Goal: Task Accomplishment & Management: Manage account settings

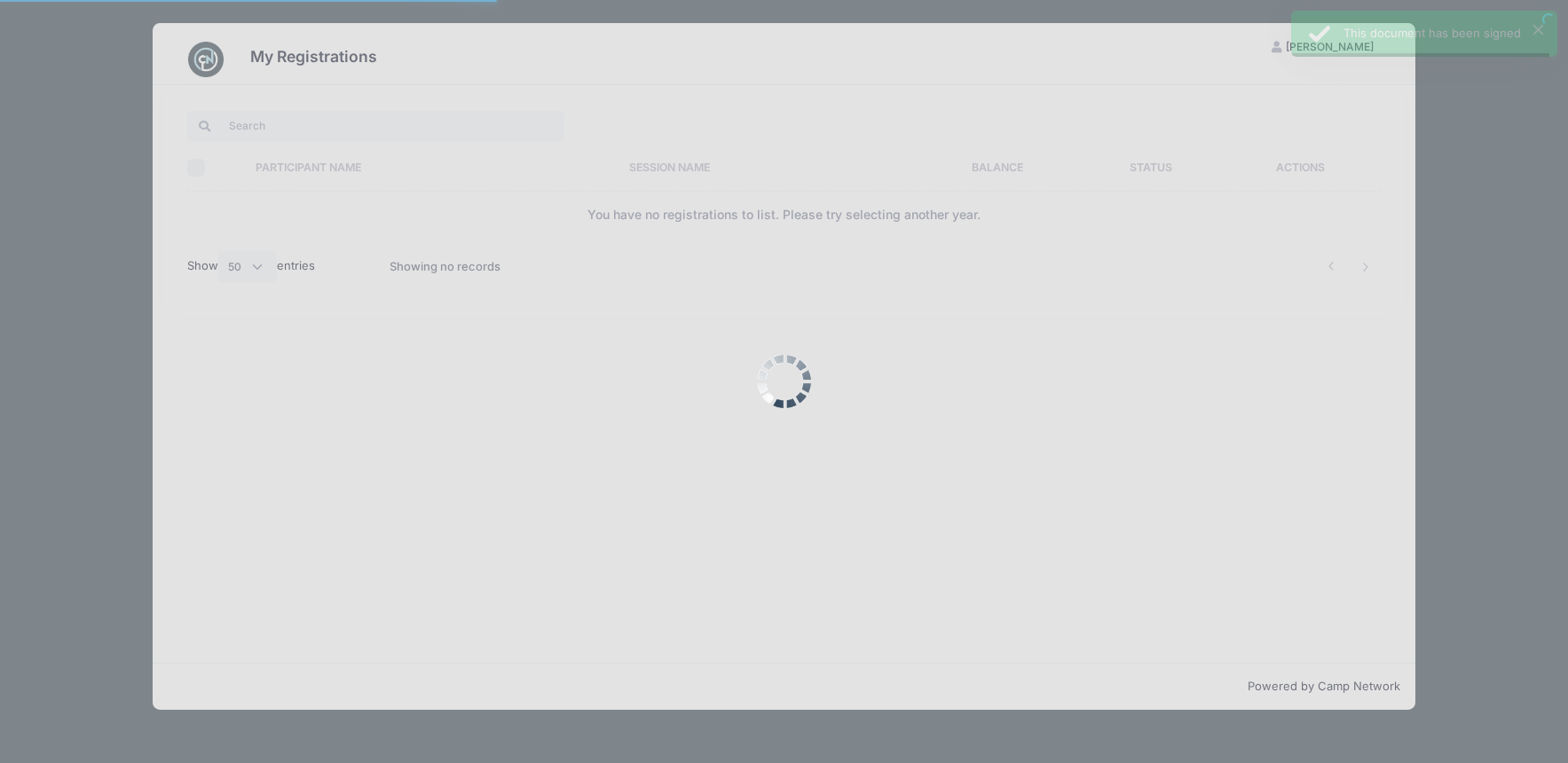
select select "50"
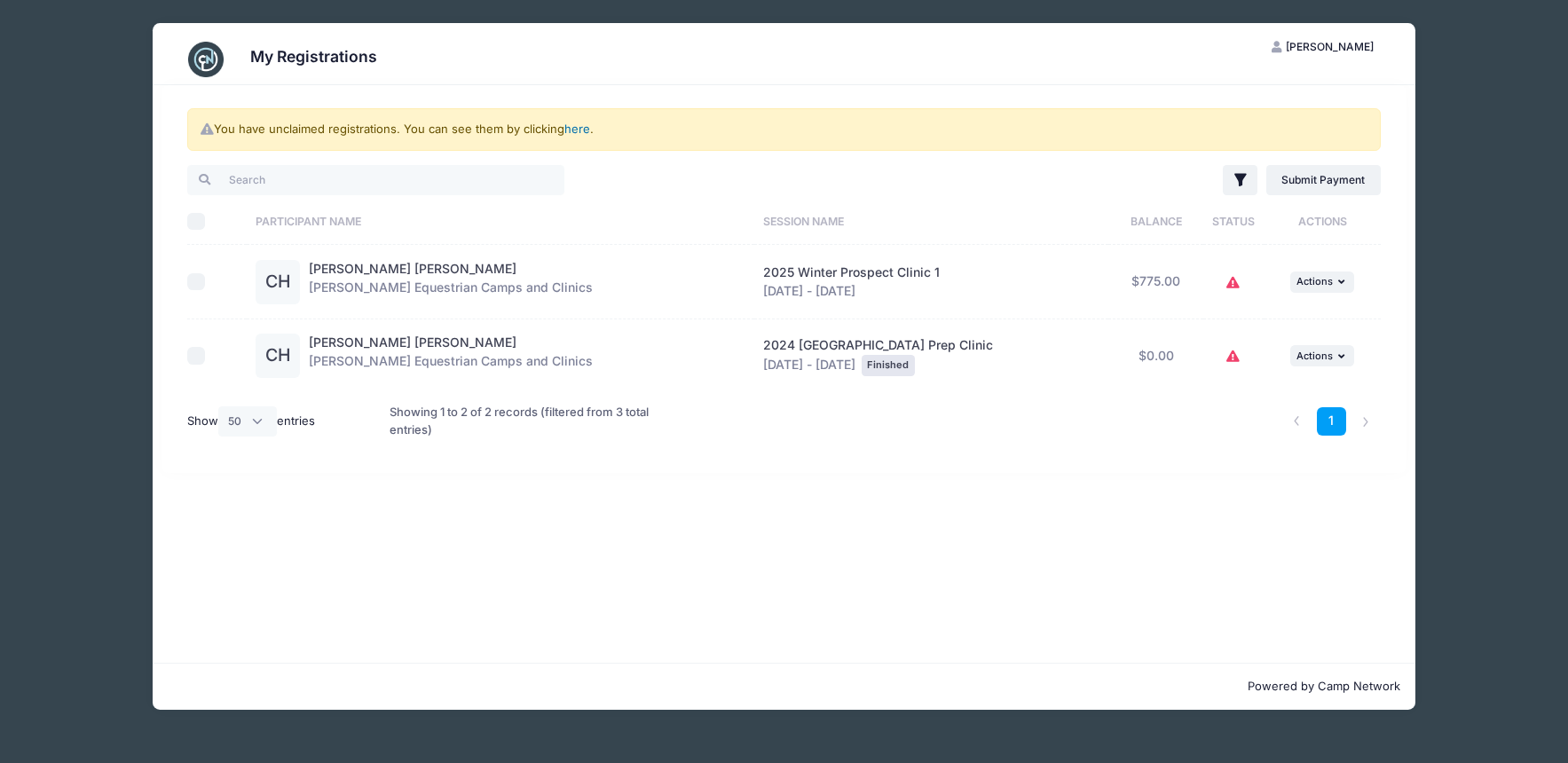
click at [579, 129] on link "here" at bounding box center [577, 129] width 26 height 14
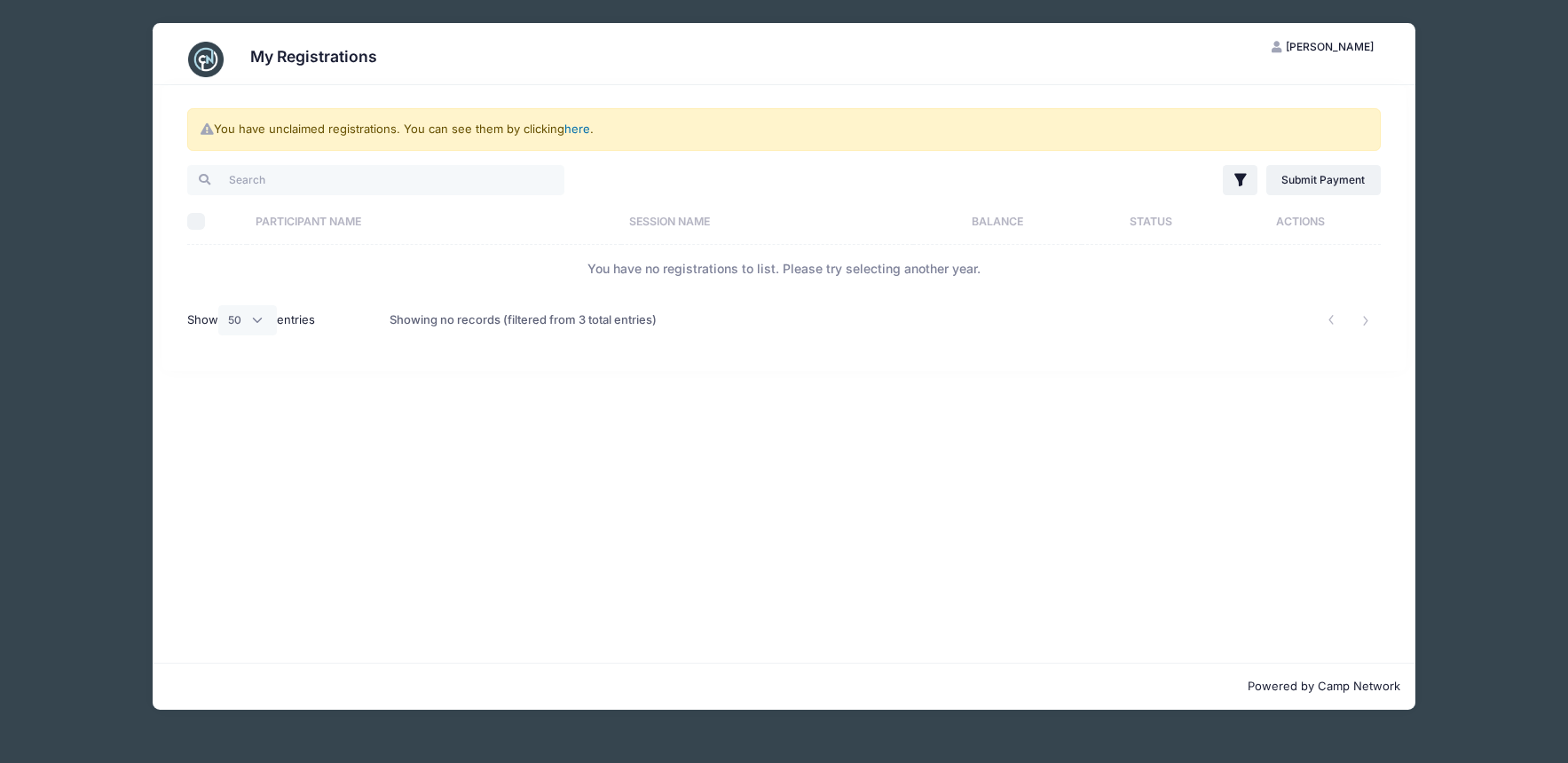
click at [578, 129] on link "here" at bounding box center [577, 129] width 26 height 14
click at [1315, 44] on span "[PERSON_NAME]" at bounding box center [1330, 46] width 88 height 13
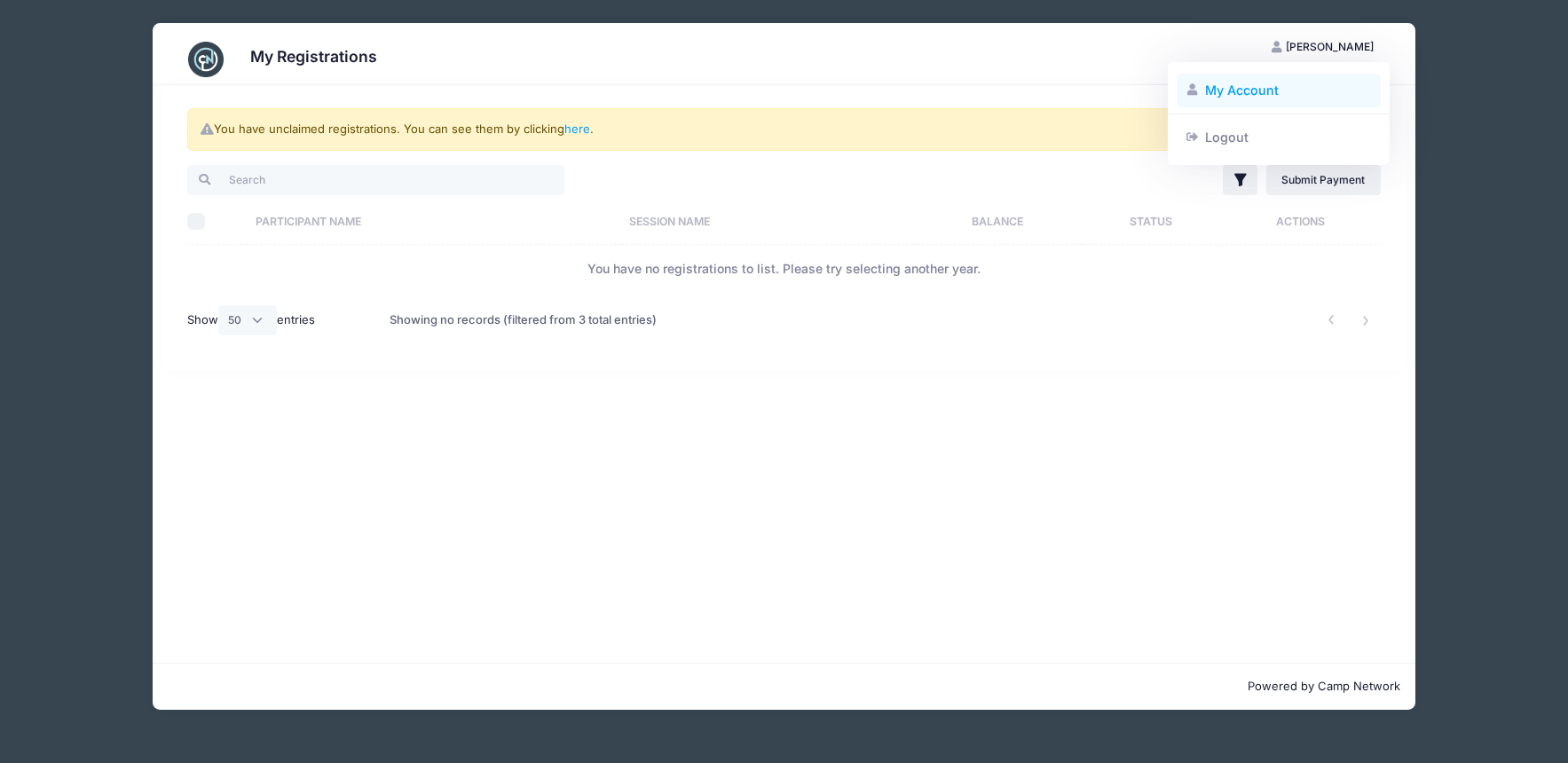
click at [1277, 86] on link "My Account" at bounding box center [1279, 91] width 205 height 34
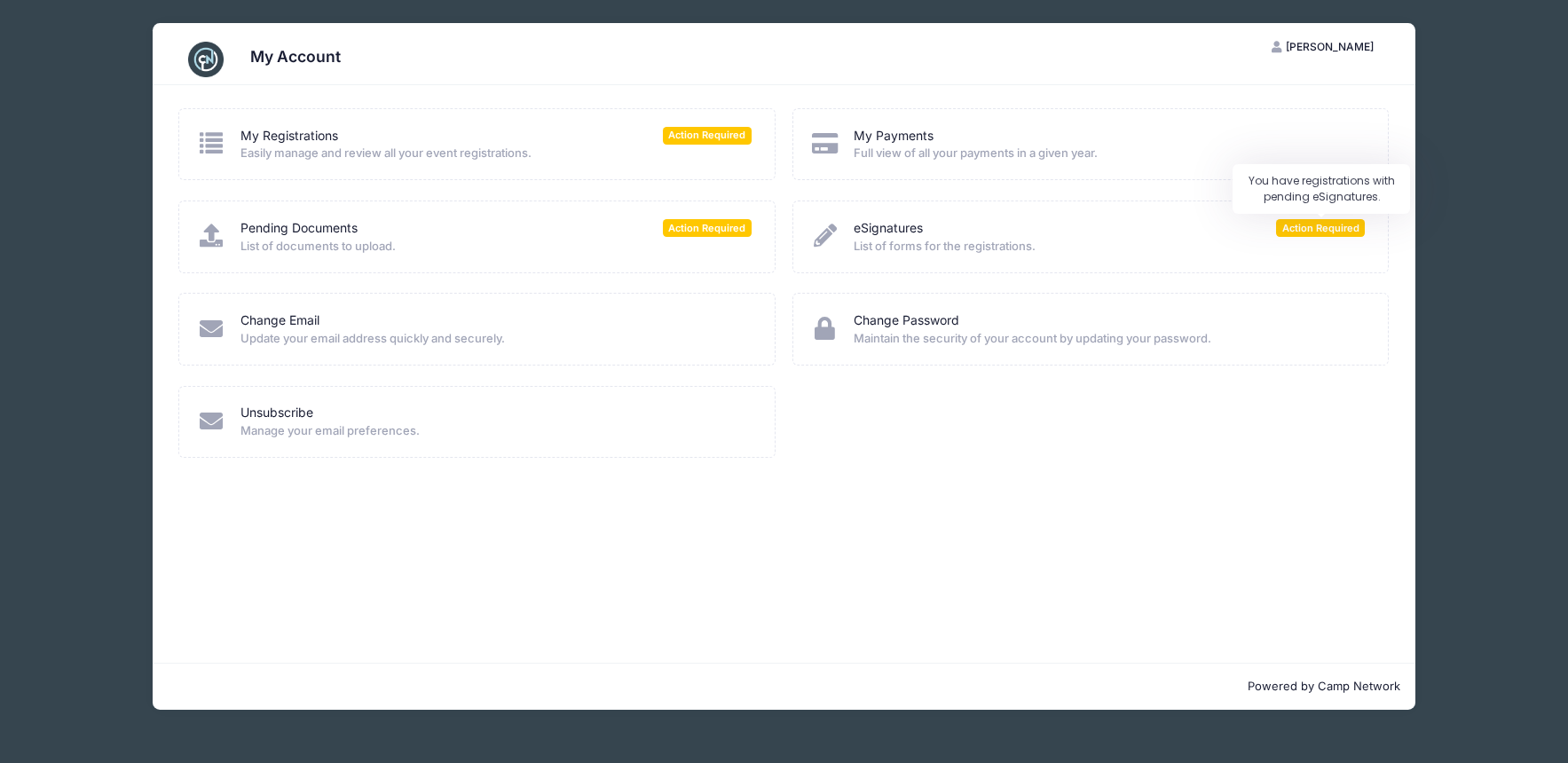
click at [1306, 229] on span "Action Required" at bounding box center [1321, 227] width 89 height 17
click at [1319, 220] on span "Action Required" at bounding box center [1321, 227] width 89 height 17
click at [1313, 233] on span "Action Required" at bounding box center [1321, 227] width 89 height 17
click at [855, 376] on div "Change Password Maintain the security of your account by updating your password." at bounding box center [1090, 339] width 614 height 92
click at [1330, 46] on span "[PERSON_NAME]" at bounding box center [1330, 46] width 88 height 13
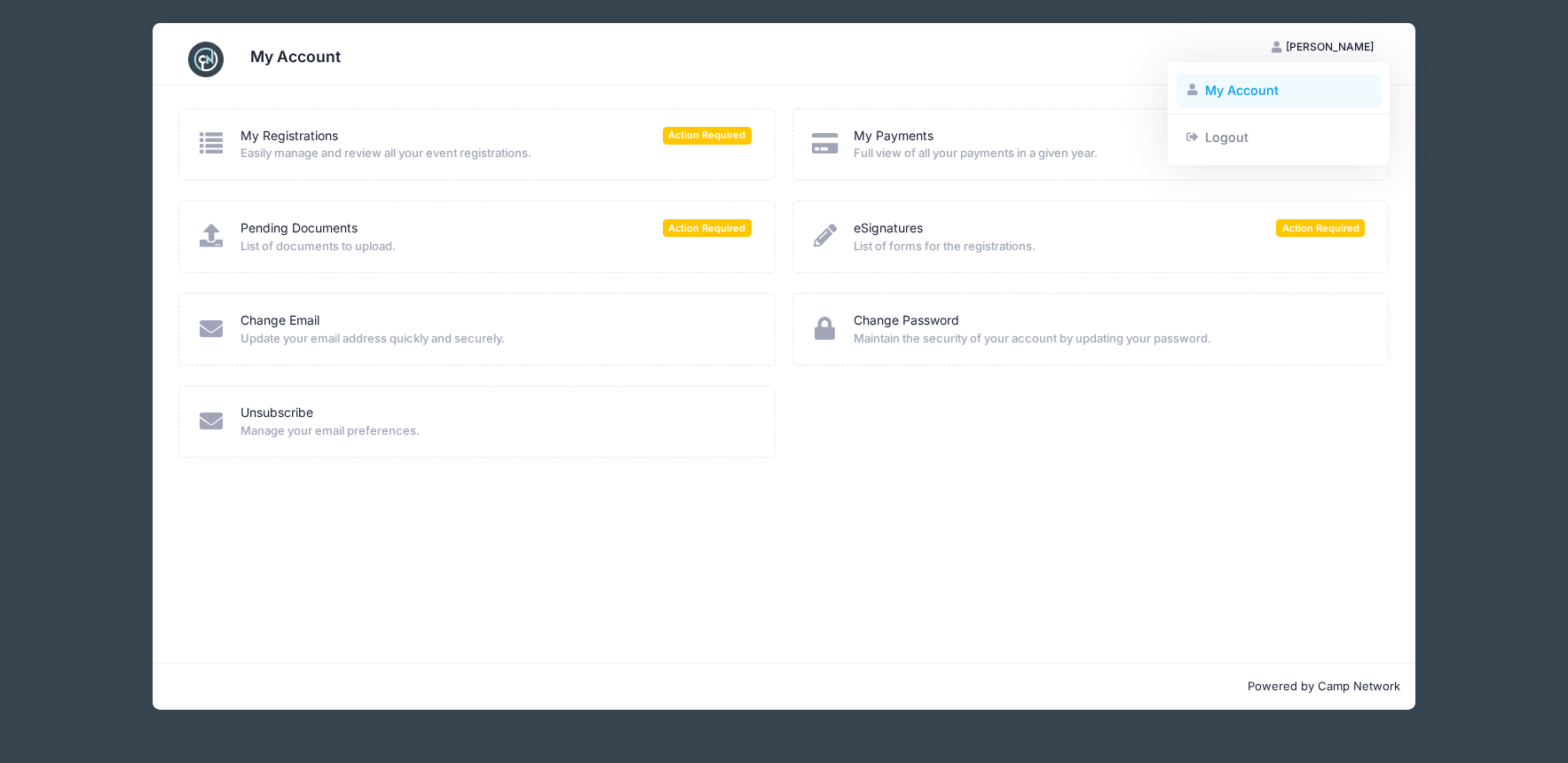
click at [1261, 84] on link "My Account" at bounding box center [1279, 91] width 205 height 34
click at [889, 231] on link "eSignatures" at bounding box center [889, 228] width 69 height 19
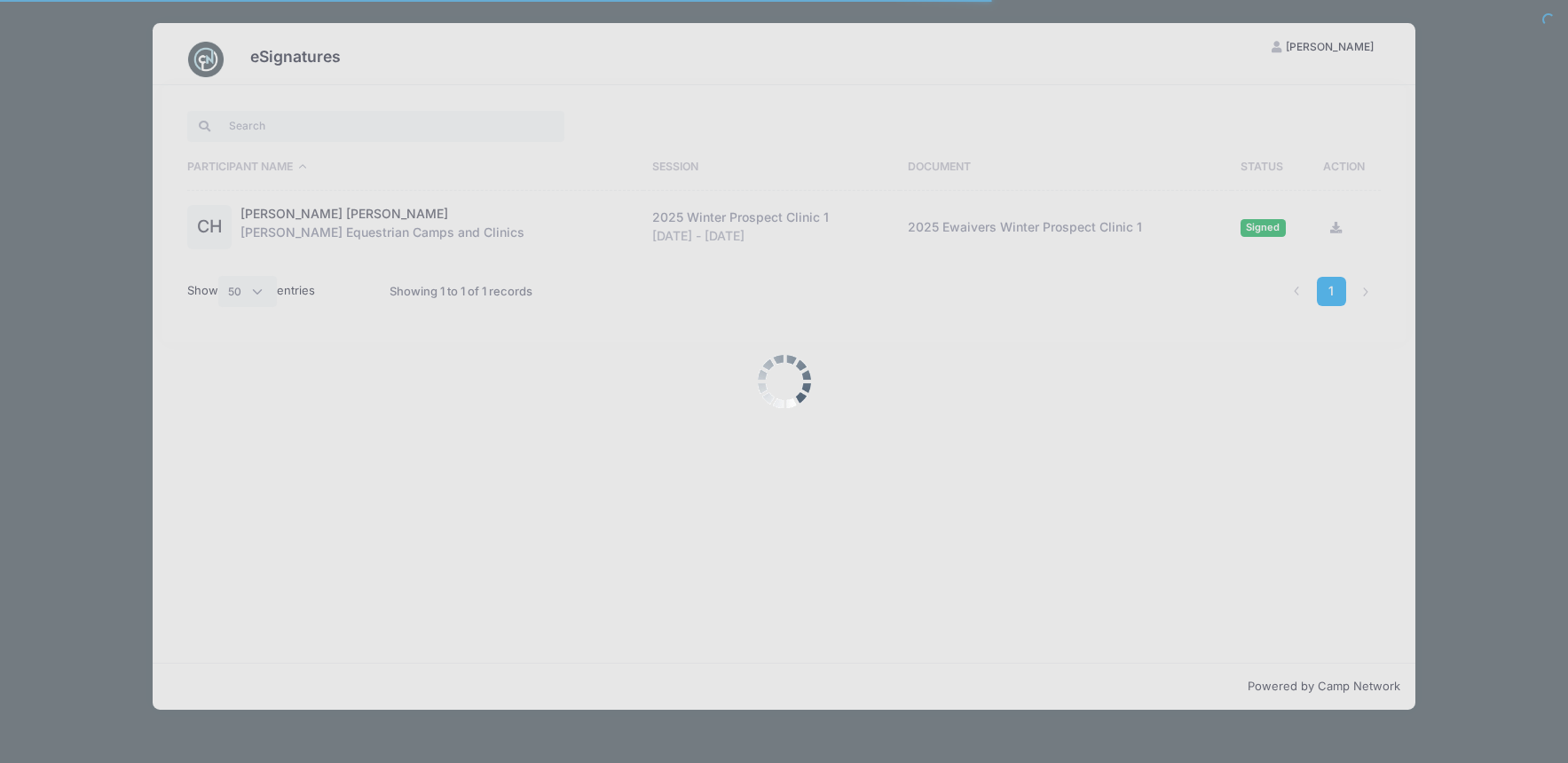
select select "50"
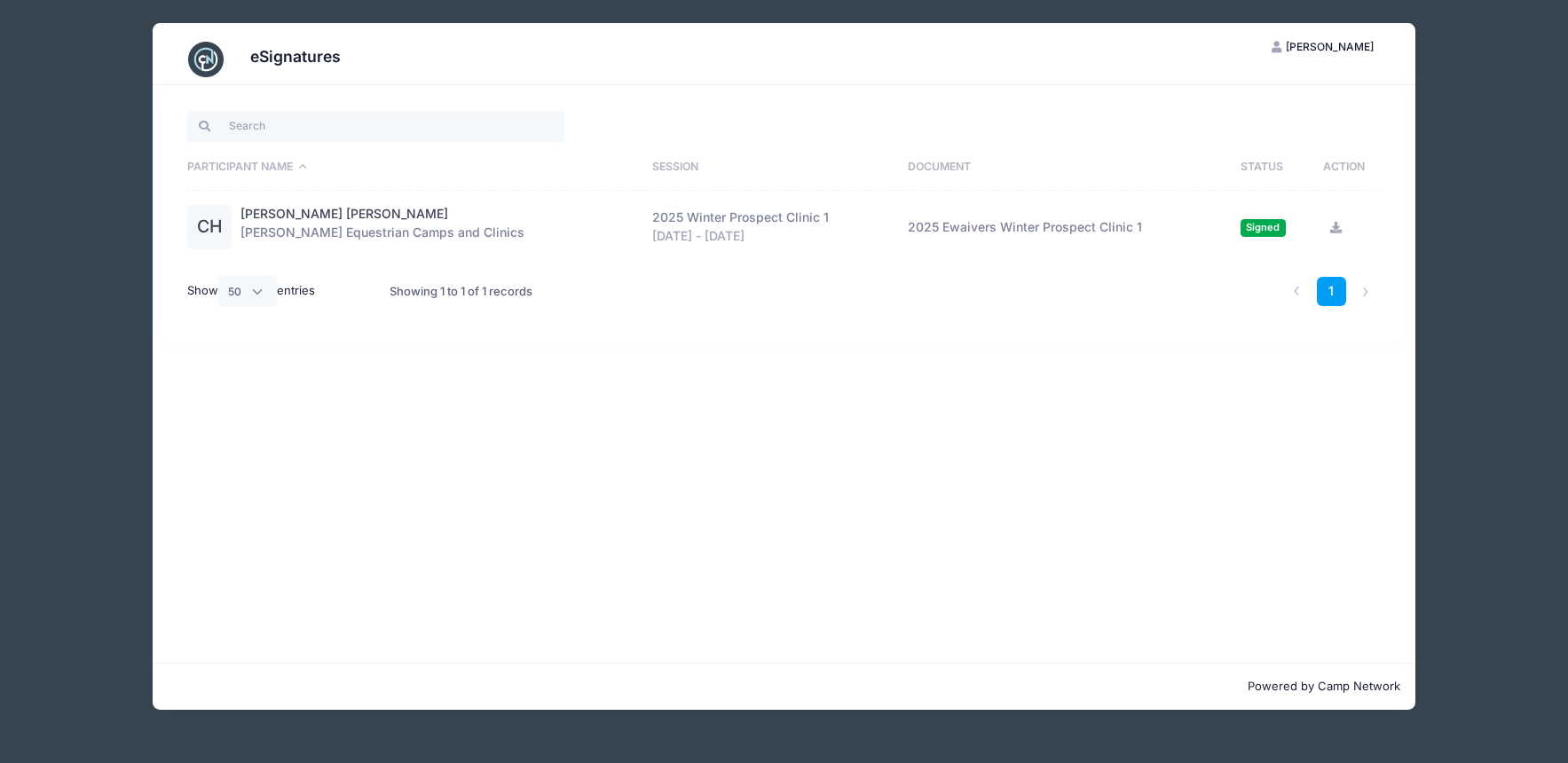
click at [1472, 218] on div "eSignatures AH [PERSON_NAME] My Account Logout Participant Name Session Documen…" at bounding box center [784, 366] width 1515 height 733
